Goal: Transaction & Acquisition: Purchase product/service

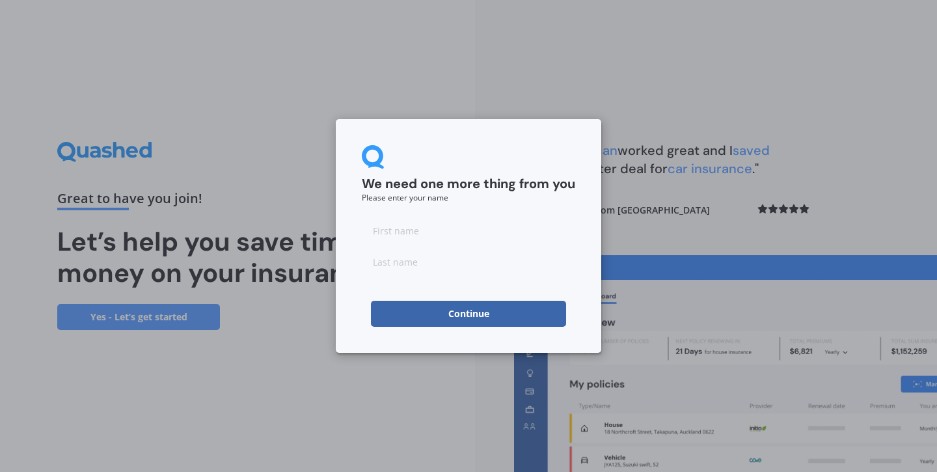
click at [420, 226] on input at bounding box center [468, 230] width 213 height 26
type input "Mel"
click at [464, 278] on form "We need one more thing from you Please enter your name Mel Continue" at bounding box center [468, 236] width 213 height 182
click at [393, 264] on input at bounding box center [468, 262] width 213 height 26
type input "Kirk"
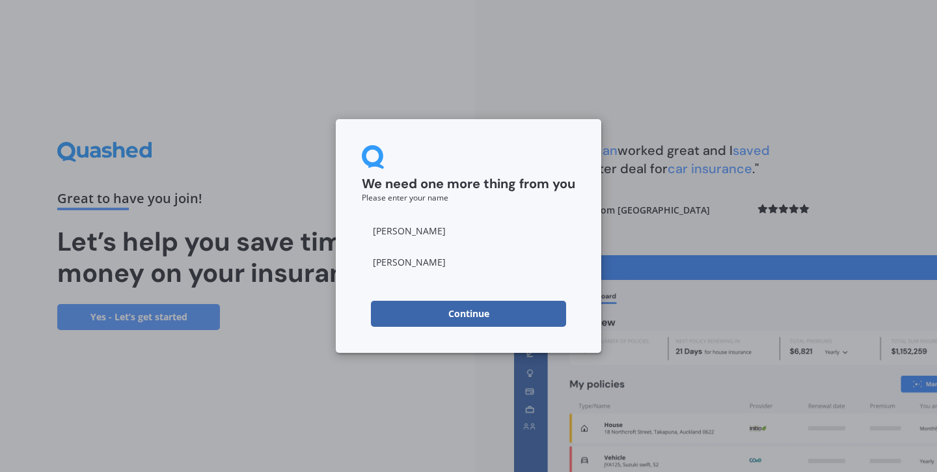
click at [438, 325] on button "Continue" at bounding box center [468, 314] width 195 height 26
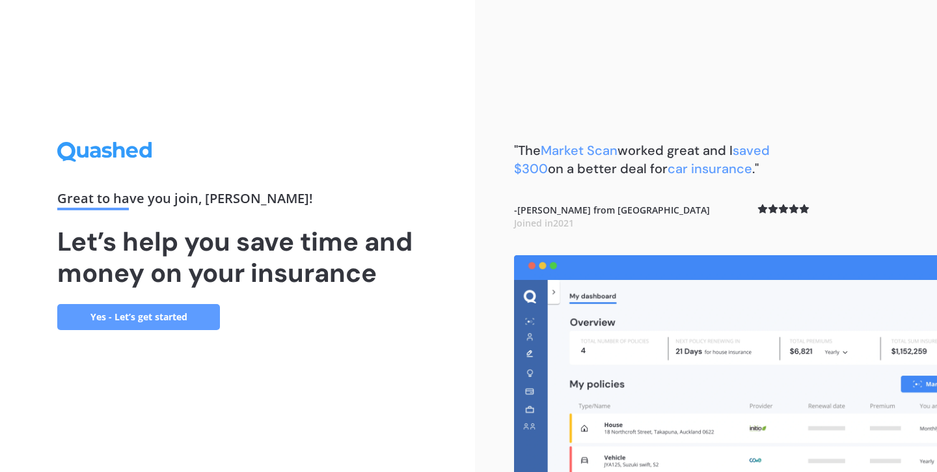
click at [155, 320] on link "Yes - Let’s get started" at bounding box center [138, 317] width 163 height 26
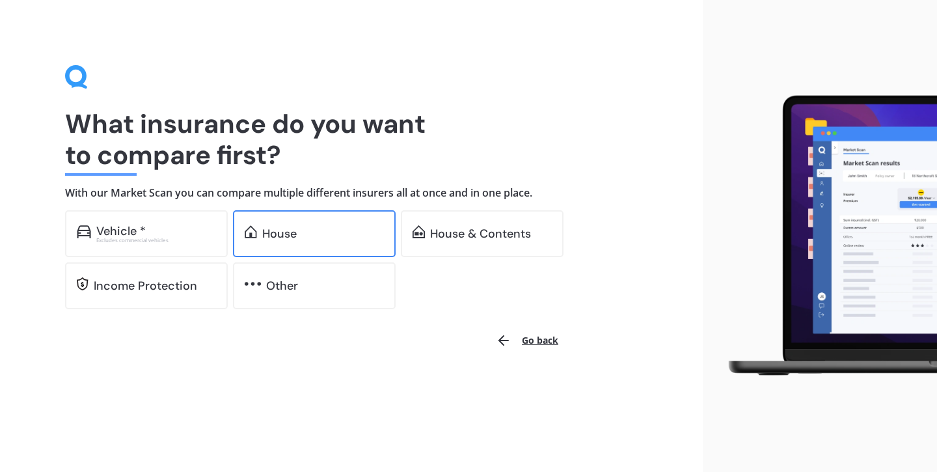
click at [366, 237] on div "House" at bounding box center [323, 233] width 122 height 13
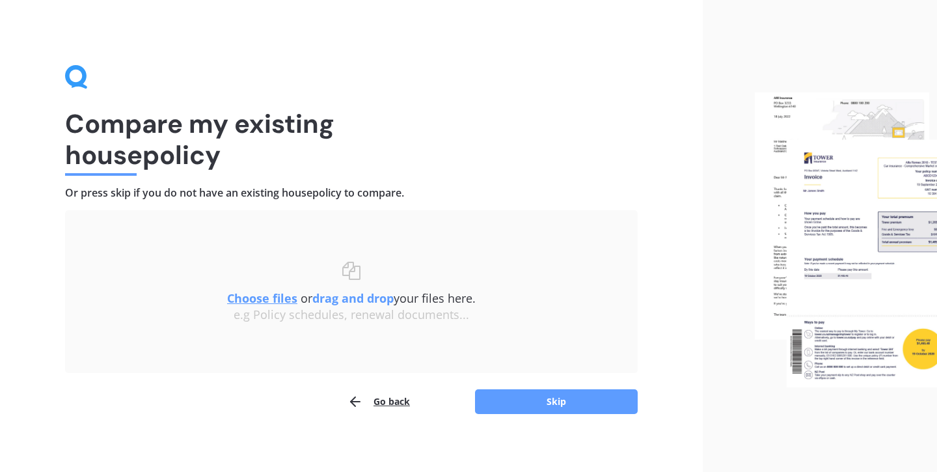
click at [396, 394] on button "Go back" at bounding box center [378, 401] width 62 height 26
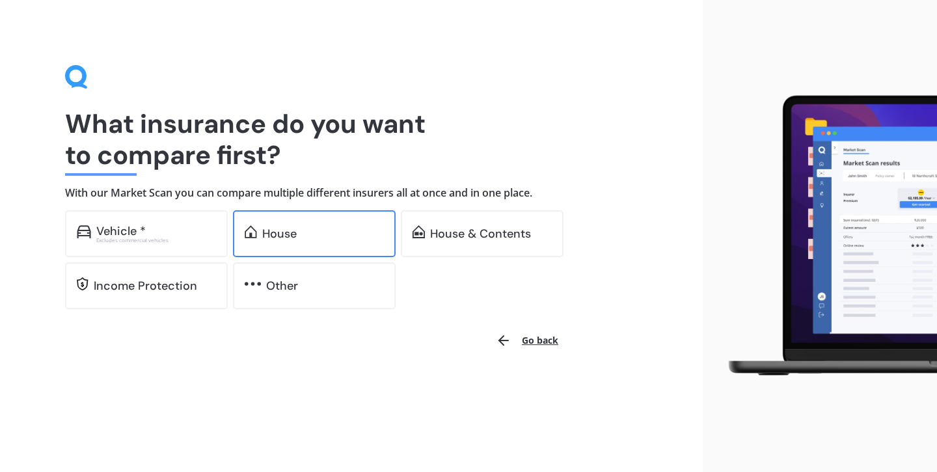
click at [279, 234] on div "House" at bounding box center [279, 233] width 34 height 13
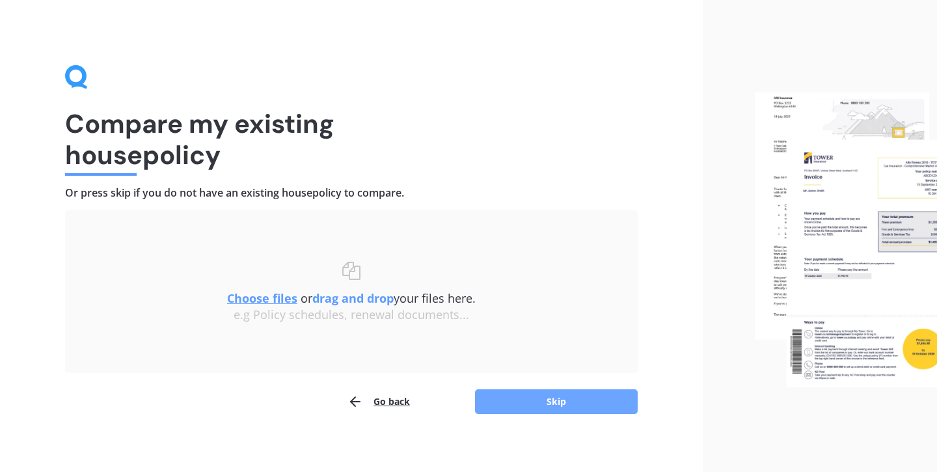
click at [511, 408] on button "Skip" at bounding box center [556, 401] width 163 height 25
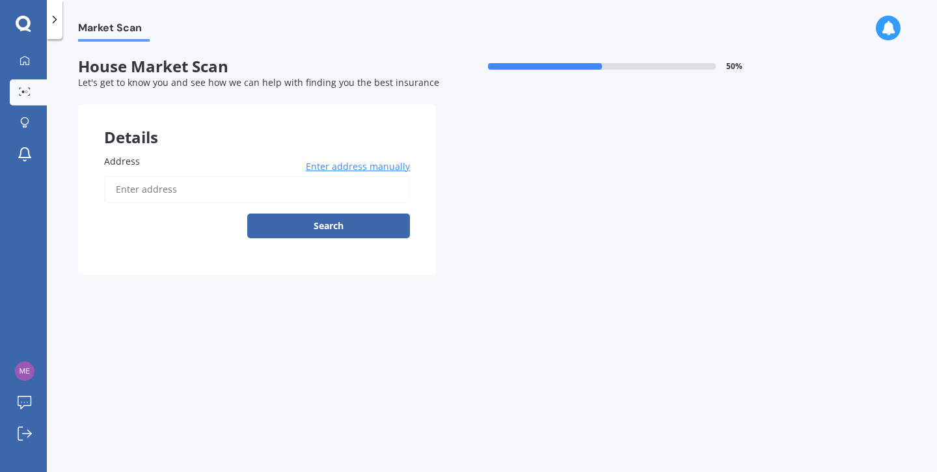
click at [131, 193] on input "Address" at bounding box center [257, 189] width 306 height 27
type input "103B Exeter Road, Whangamatā 3620"
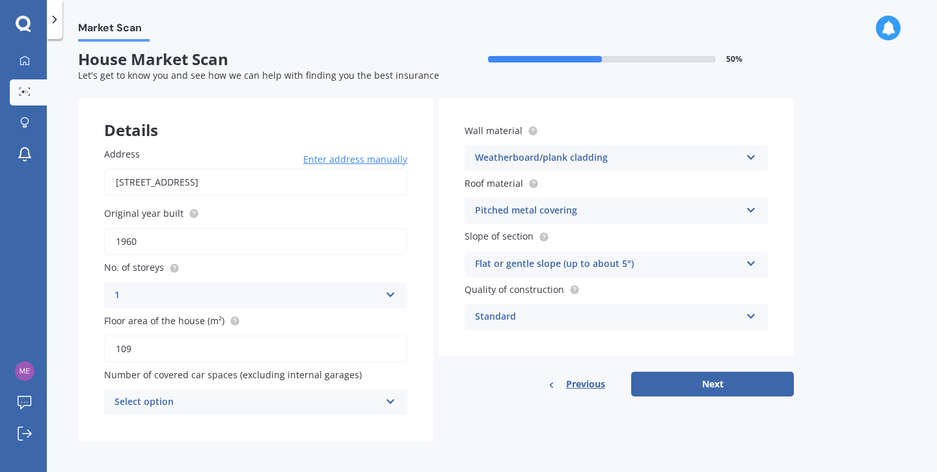
click at [339, 396] on div "Select option" at bounding box center [246, 402] width 265 height 16
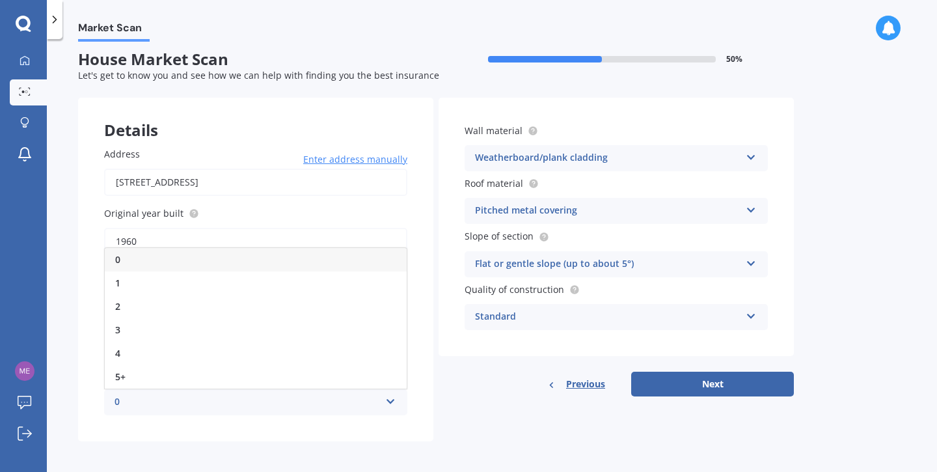
click at [387, 401] on icon at bounding box center [390, 398] width 11 height 9
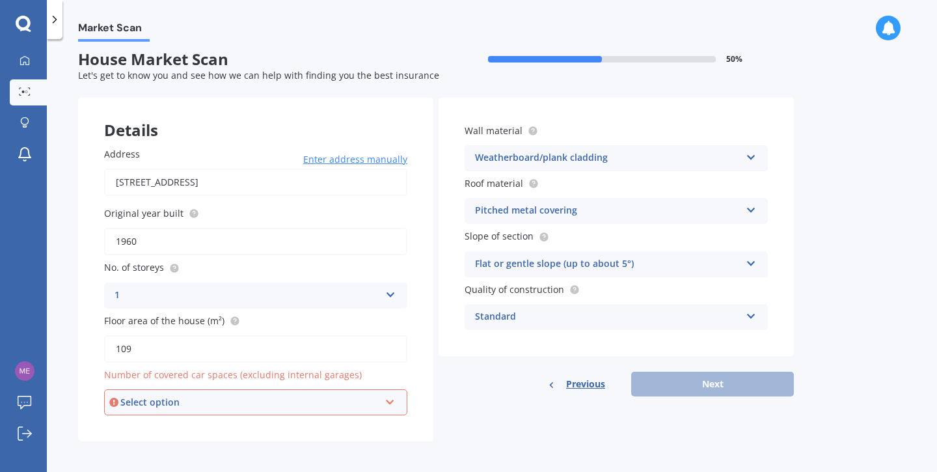
click at [382, 368] on label "Number of covered car spaces (excluding internal garages)" at bounding box center [253, 375] width 298 height 14
click at [461, 416] on div "Details Address 103B Exeter Road, Whangamatā 3620 Enter address manually Search…" at bounding box center [436, 269] width 716 height 343
click at [394, 402] on icon at bounding box center [389, 399] width 11 height 9
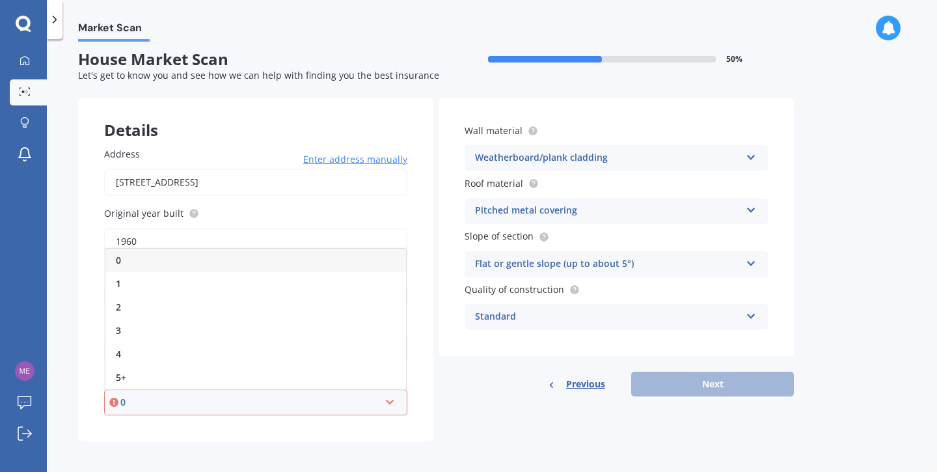
click at [263, 252] on div "0" at bounding box center [255, 260] width 301 height 23
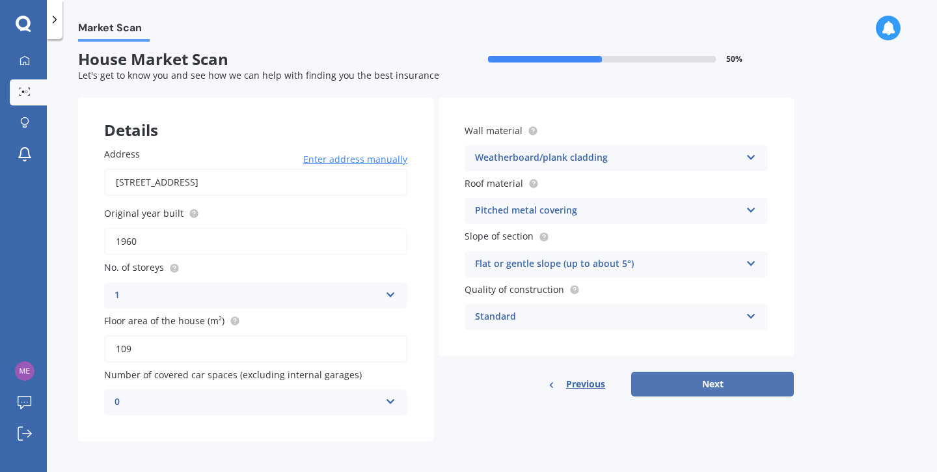
click at [720, 385] on button "Next" at bounding box center [712, 383] width 163 height 25
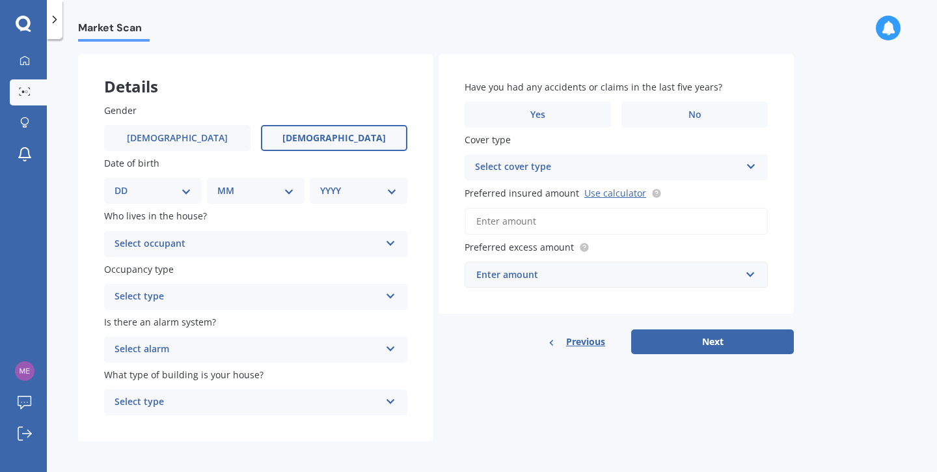
click at [374, 140] on label "Female" at bounding box center [334, 138] width 146 height 26
click at [0, 0] on input "Female" at bounding box center [0, 0] width 0 height 0
click at [173, 196] on div "DD 01 02 03 04 05 06 07 08 09 10 11 12 13 14 15 16 17 18 19 20 21 22 23 24 25 2…" at bounding box center [153, 191] width 98 height 26
click at [174, 189] on select "DD 01 02 03 04 05 06 07 08 09 10 11 12 13 14 15 16 17 18 19 20 21 22 23 24 25 2…" at bounding box center [152, 190] width 77 height 14
select select "08"
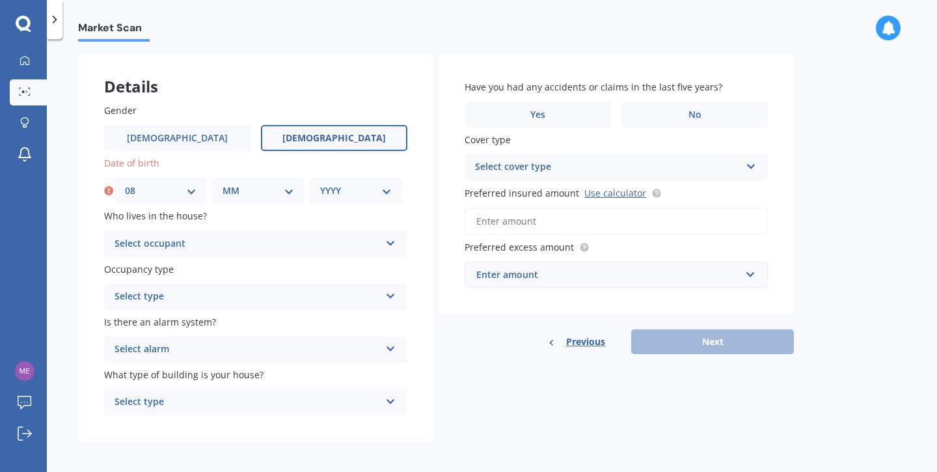
click at [241, 183] on select "MM 01 02 03 04 05 06 07 08 09 10 11 12" at bounding box center [258, 190] width 72 height 14
select select "05"
click at [366, 187] on select "YYYY 2009 2008 2007 2006 2005 2004 2003 2002 2001 2000 1999 1998 1997 1996 1995…" at bounding box center [356, 190] width 72 height 14
select select "1969"
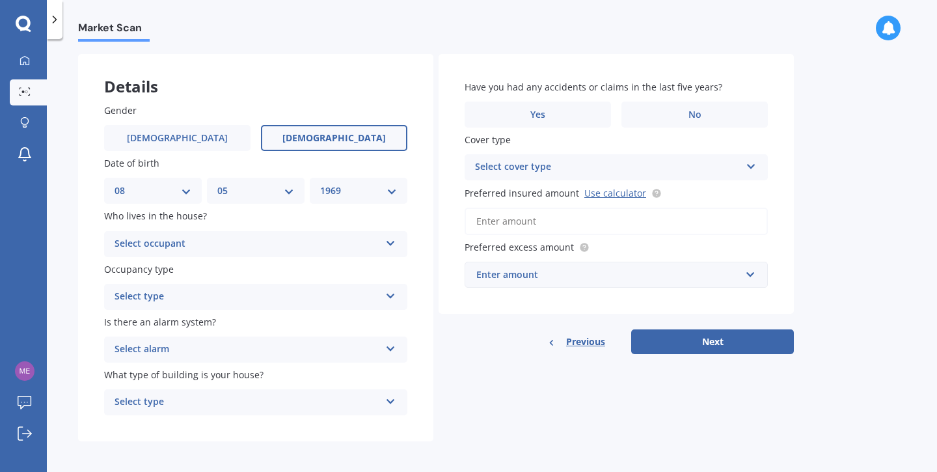
click at [167, 237] on div "Select occupant" at bounding box center [246, 244] width 265 height 16
click at [272, 329] on div "Is there an alarm system? Select alarm Yes, monitored Yes, not monitored No" at bounding box center [255, 338] width 303 height 47
click at [226, 294] on div "Select type" at bounding box center [246, 297] width 265 height 16
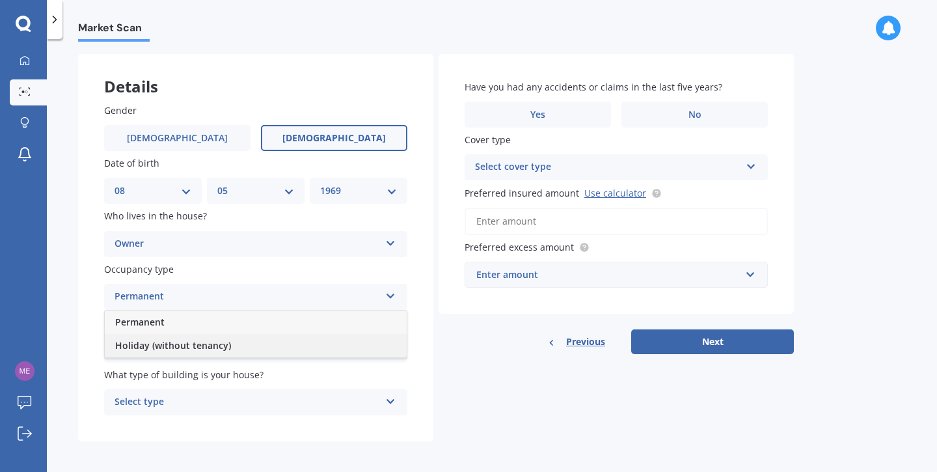
click at [229, 338] on div "Holiday (without tenancy)" at bounding box center [256, 345] width 302 height 23
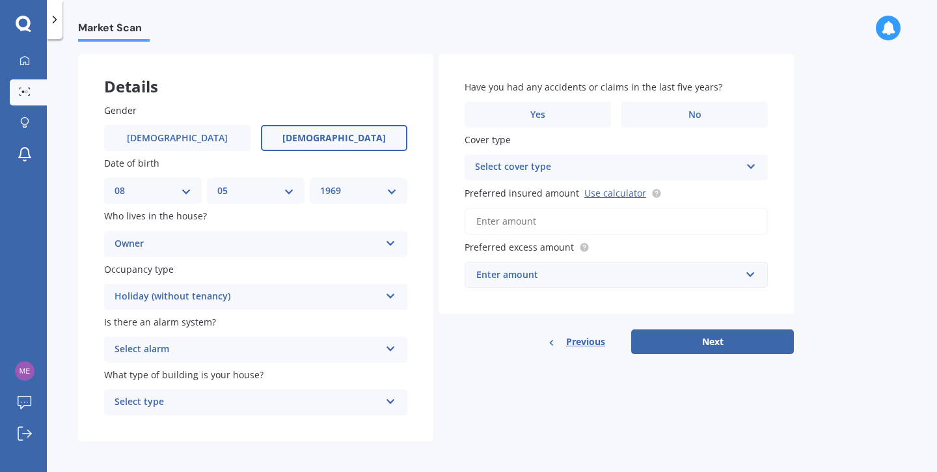
click at [261, 347] on div "Select alarm" at bounding box center [246, 350] width 265 height 16
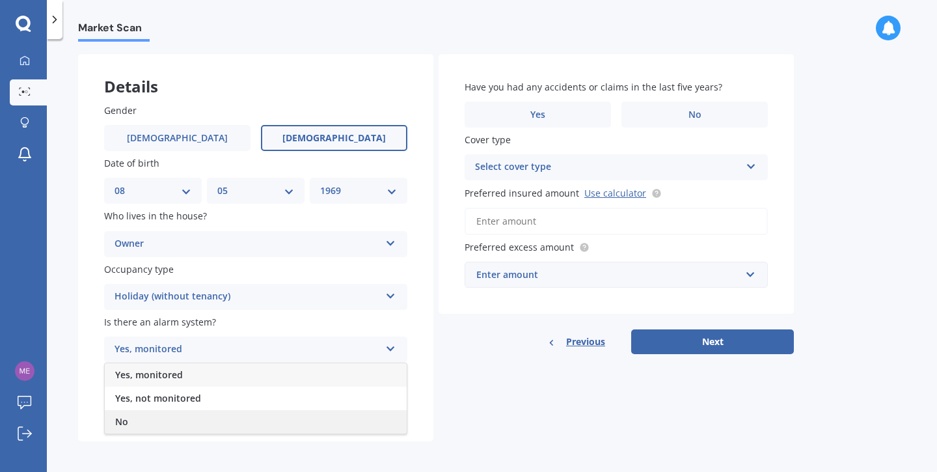
click at [237, 423] on div "No" at bounding box center [256, 421] width 302 height 23
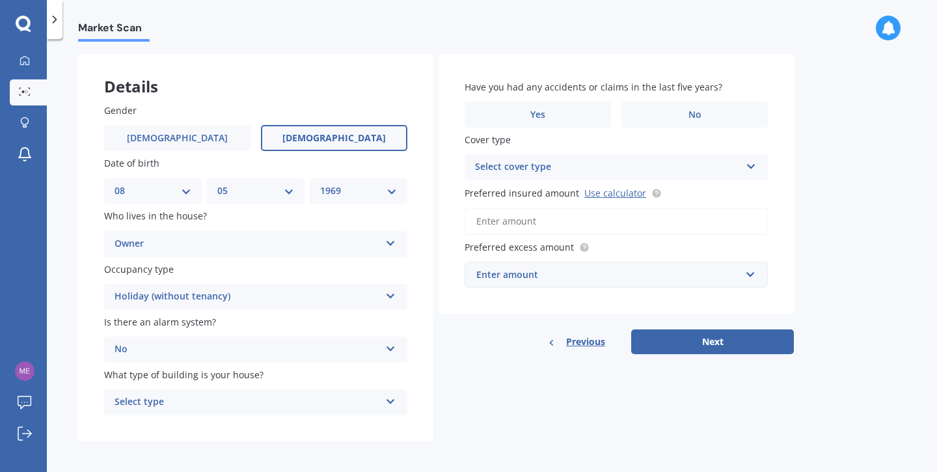
click at [264, 396] on div "Select type" at bounding box center [246, 402] width 265 height 16
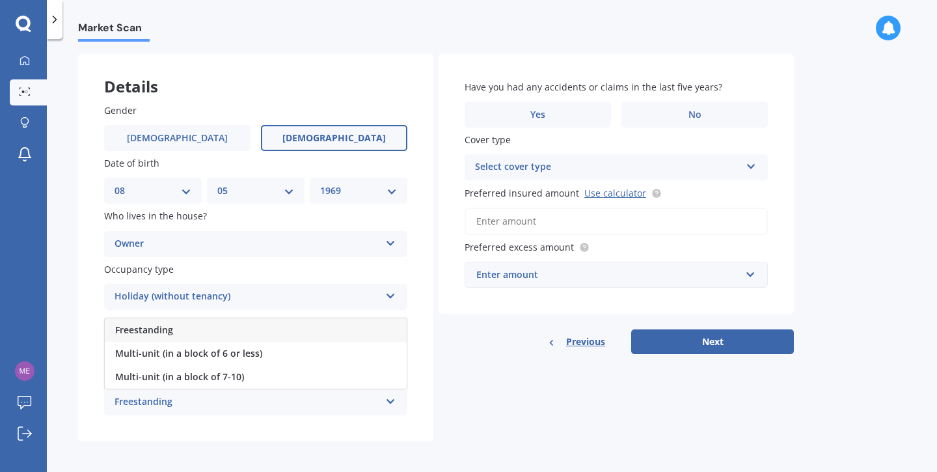
click at [202, 325] on div "Freestanding" at bounding box center [256, 329] width 302 height 23
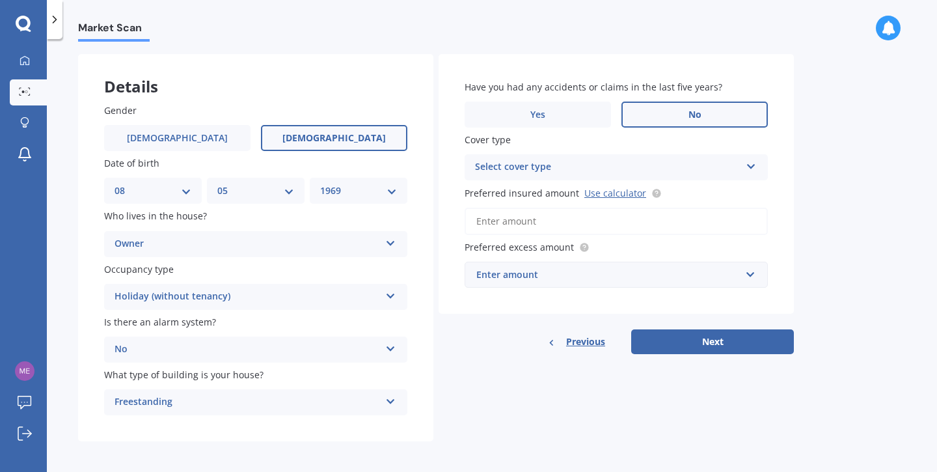
click at [665, 116] on label "No" at bounding box center [694, 114] width 146 height 26
click at [0, 0] on input "No" at bounding box center [0, 0] width 0 height 0
click at [682, 172] on div "Select cover type" at bounding box center [607, 167] width 265 height 16
click at [801, 249] on div "Market Scan House Market Scan 70 % Let's get to know you and see how we can hel…" at bounding box center [492, 258] width 890 height 433
click at [512, 219] on input "Preferred insured amount Use calculator" at bounding box center [615, 221] width 303 height 27
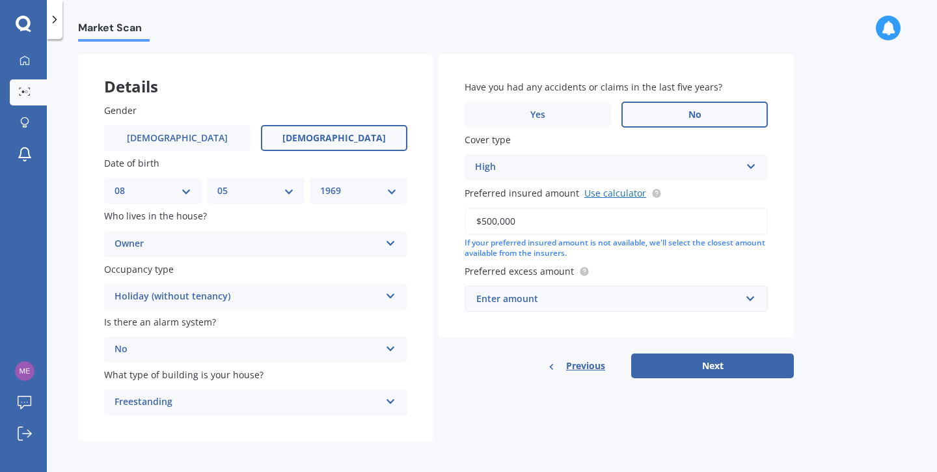
click at [600, 193] on link "Use calculator" at bounding box center [615, 193] width 62 height 12
click at [486, 219] on input "$500,000" at bounding box center [615, 221] width 303 height 27
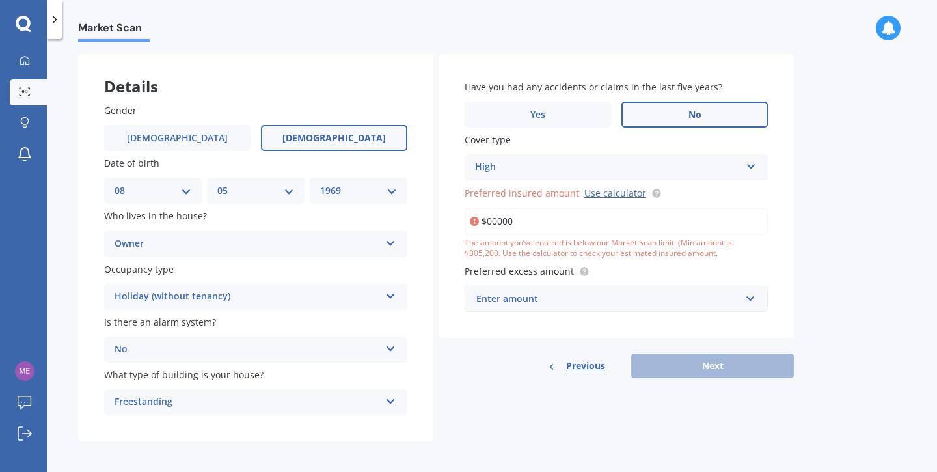
type input "$400,000"
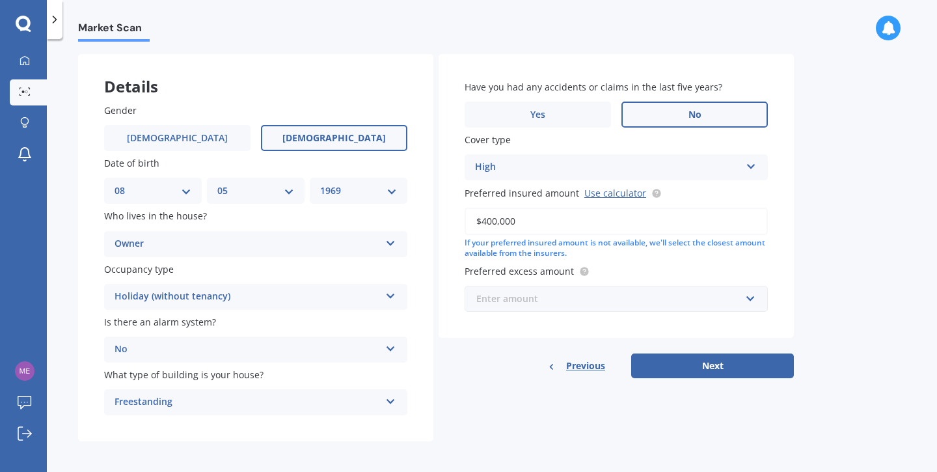
click at [747, 297] on input "text" at bounding box center [611, 298] width 291 height 25
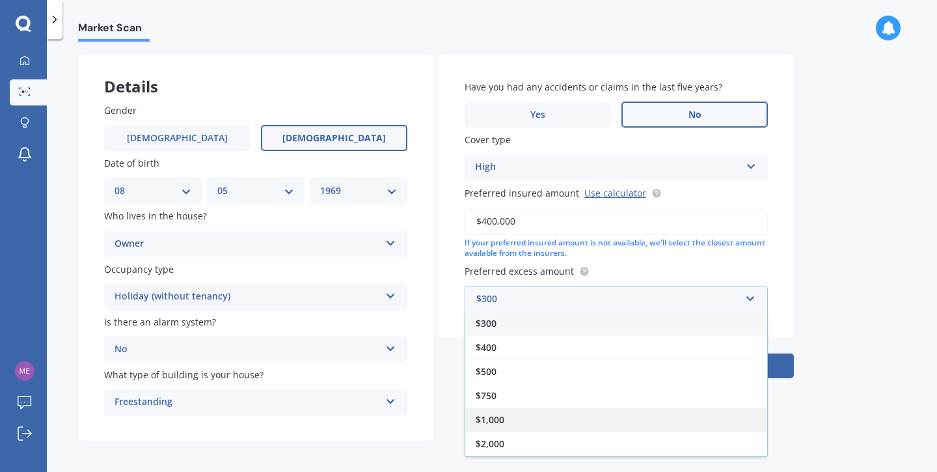
click at [562, 418] on div "$1,000" at bounding box center [616, 419] width 302 height 24
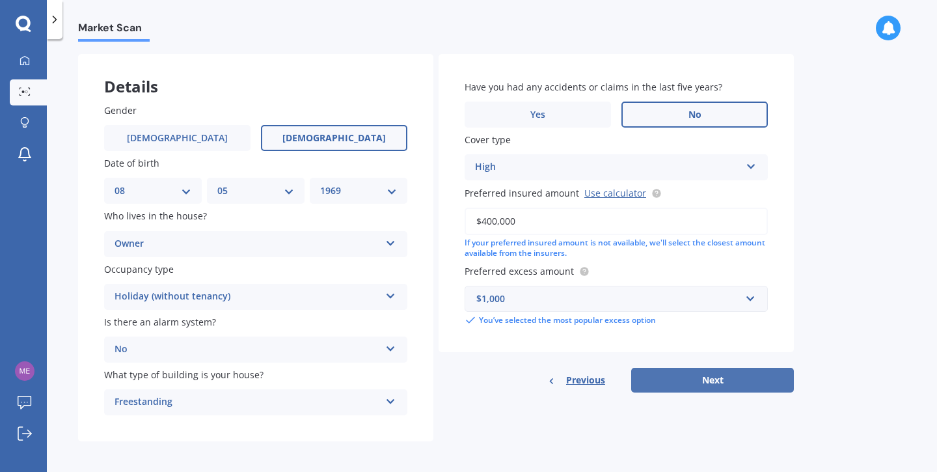
click at [753, 381] on button "Next" at bounding box center [712, 380] width 163 height 25
select select "08"
select select "05"
select select "1969"
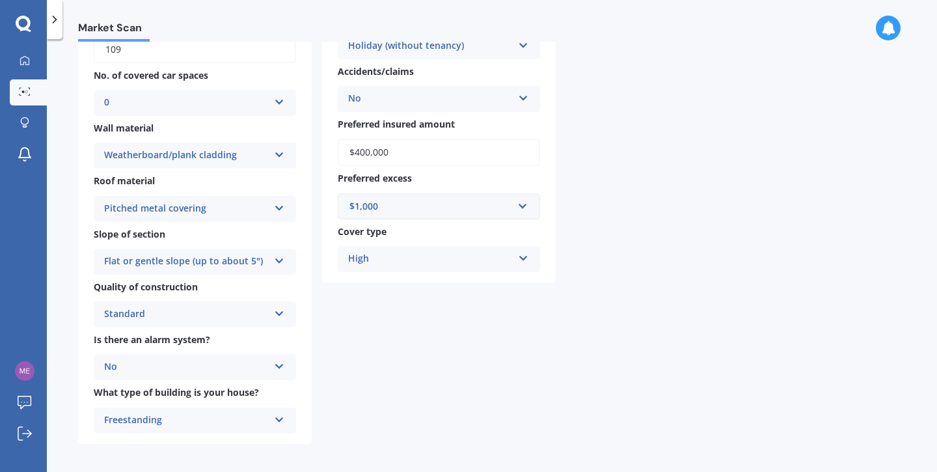
click at [460, 258] on div "High" at bounding box center [430, 259] width 165 height 16
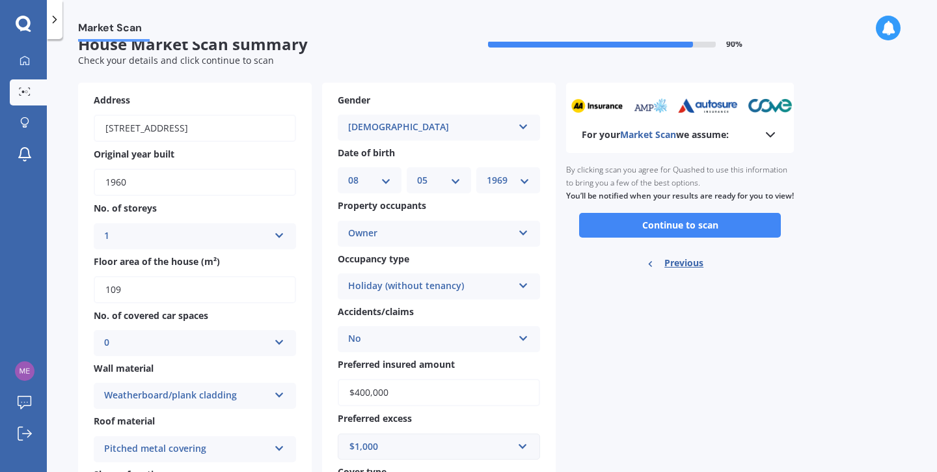
scroll to position [21, 0]
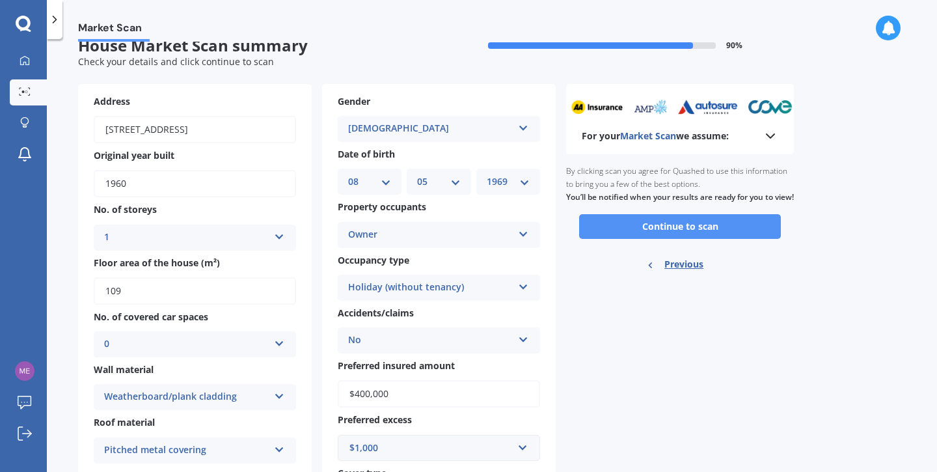
click at [683, 234] on button "Continue to scan" at bounding box center [680, 226] width 202 height 25
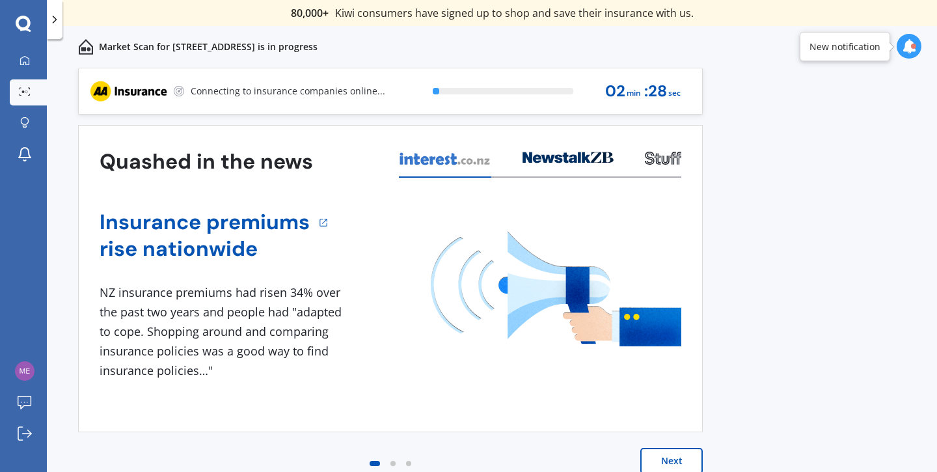
click at [668, 457] on button "Next" at bounding box center [671, 461] width 62 height 26
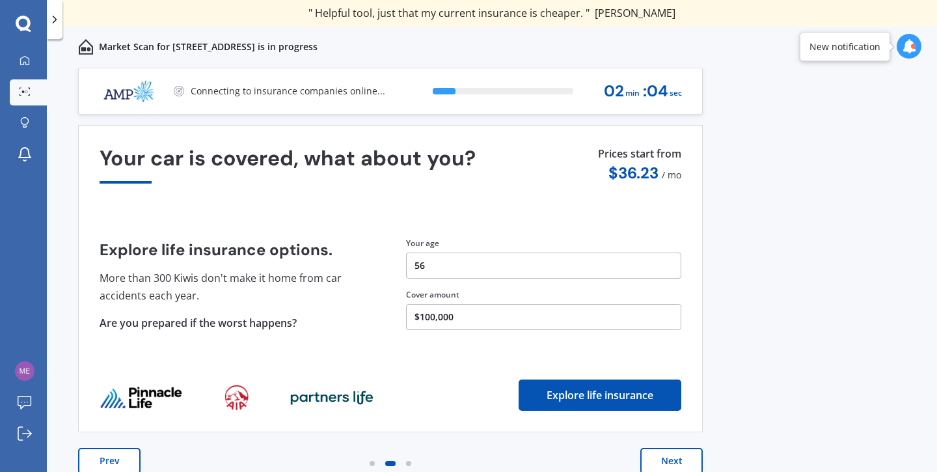
click at [677, 461] on button "Next" at bounding box center [671, 461] width 62 height 26
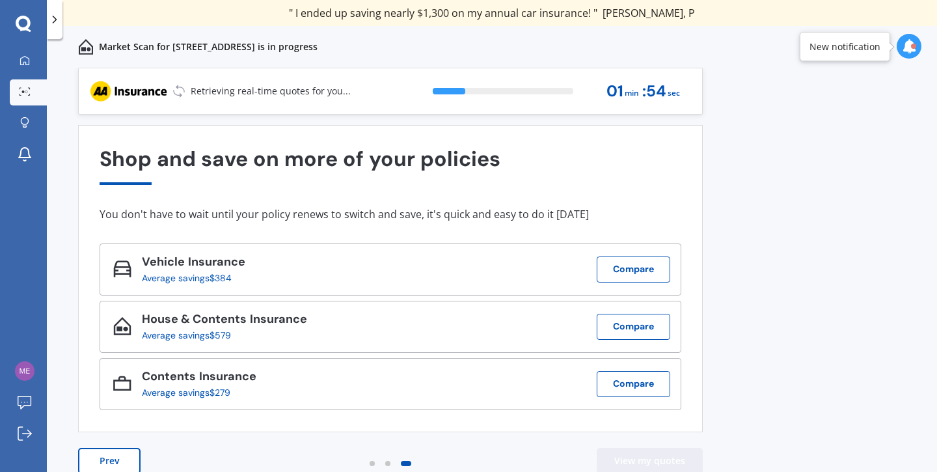
click at [679, 459] on button "View my quotes" at bounding box center [650, 461] width 106 height 26
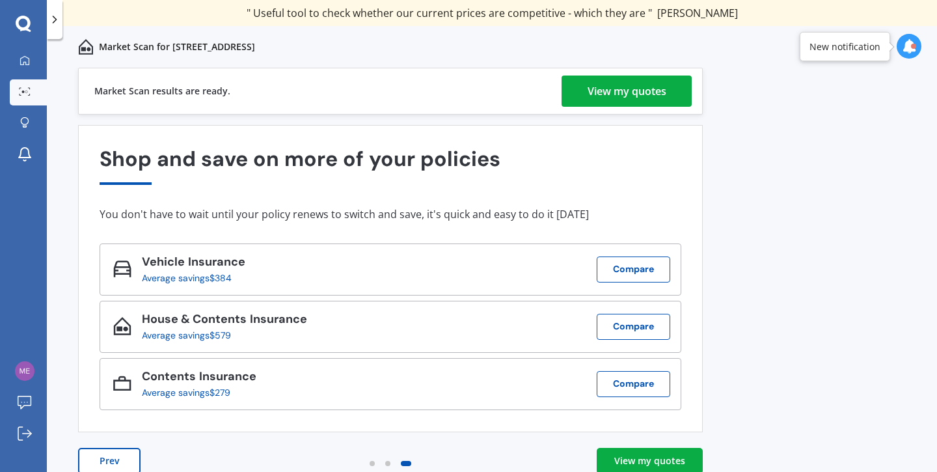
click at [643, 88] on div "View my quotes" at bounding box center [626, 90] width 79 height 31
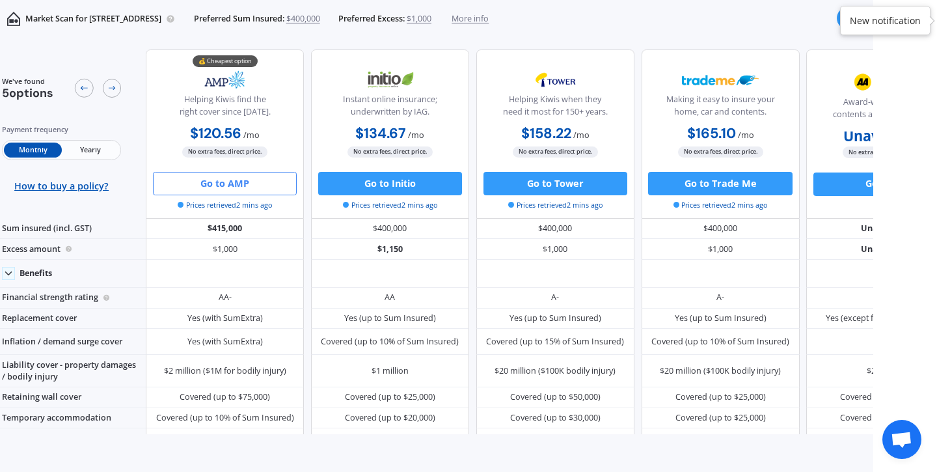
click at [223, 183] on button "Go to AMP" at bounding box center [225, 183] width 144 height 23
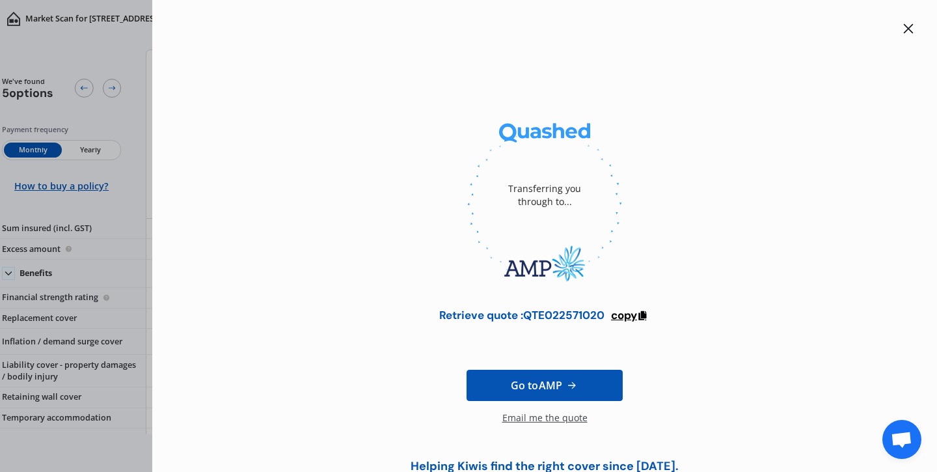
click at [623, 316] on span "copy" at bounding box center [624, 315] width 26 height 14
click at [574, 3] on div "Transferring you through to... Retrieve quote : QTE022571020 copied Reminder : …" at bounding box center [544, 236] width 785 height 472
click at [906, 23] on icon at bounding box center [908, 28] width 10 height 10
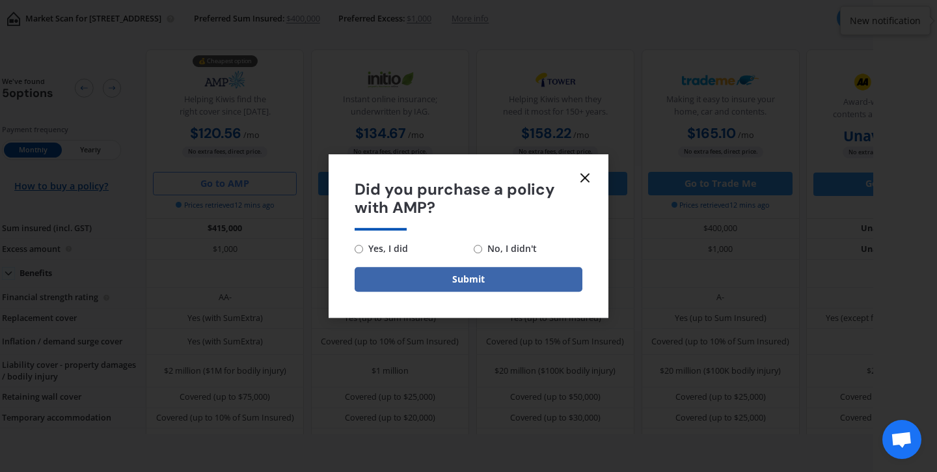
click at [480, 253] on label "No, I didn't" at bounding box center [528, 249] width 109 height 16
click at [480, 253] on input "No, I didn't" at bounding box center [478, 249] width 8 height 8
radio input "true"
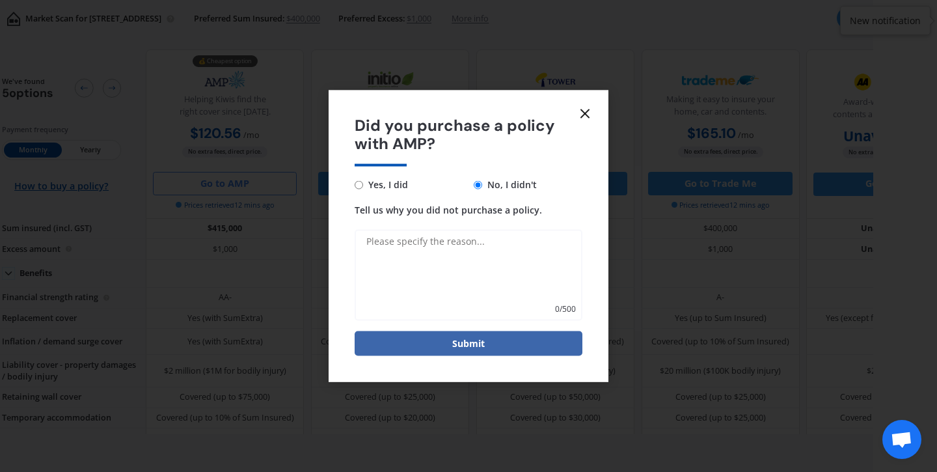
click at [386, 247] on textarea "Tell us why you did not purchase a policy." at bounding box center [469, 275] width 228 height 91
type textarea "w"
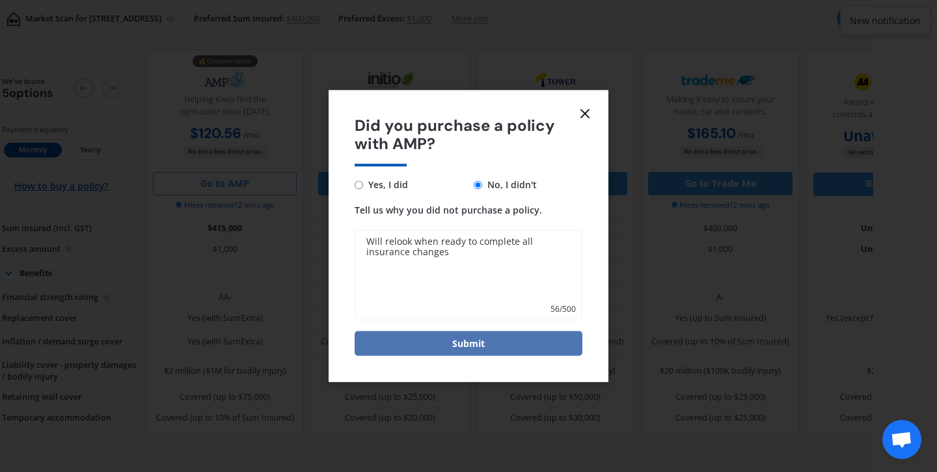
type textarea "Will relook when ready to complete all insurance changes"
click at [485, 349] on button "Submit" at bounding box center [469, 343] width 228 height 25
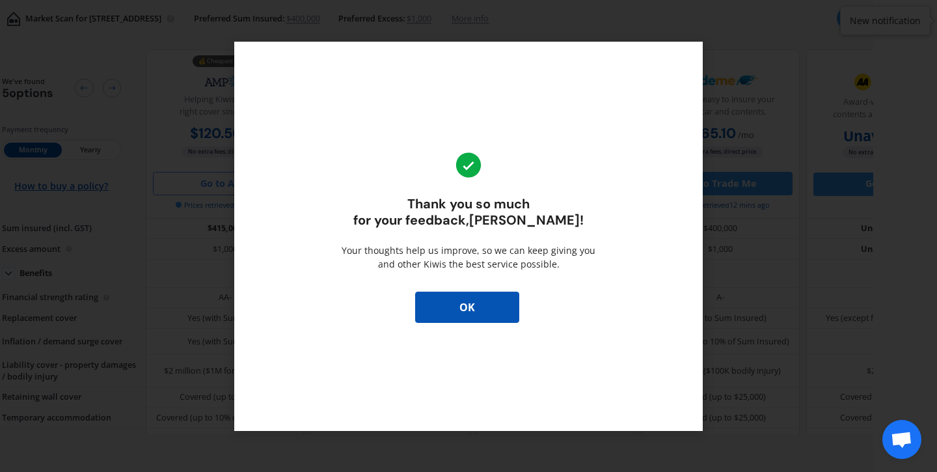
click at [468, 308] on button "OK" at bounding box center [467, 306] width 104 height 31
